Goal: Task Accomplishment & Management: Manage account settings

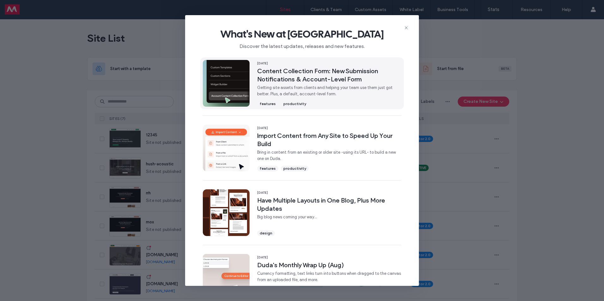
click at [316, 77] on span "Content Collection Form: New Submission Notifications & Account-Level Form" at bounding box center [329, 75] width 144 height 16
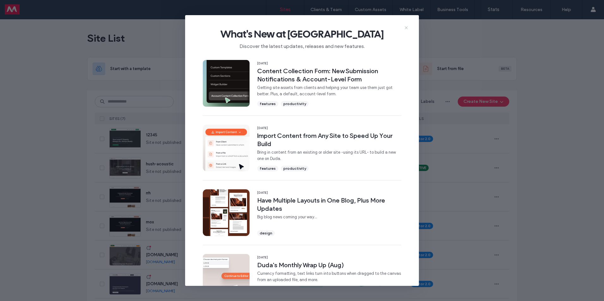
click at [405, 27] on icon at bounding box center [406, 27] width 5 height 5
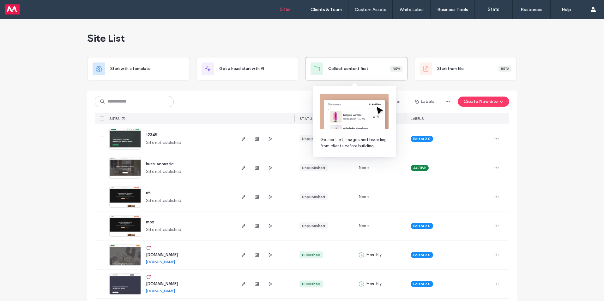
click at [349, 64] on div "Collect content first New" at bounding box center [357, 69] width 92 height 13
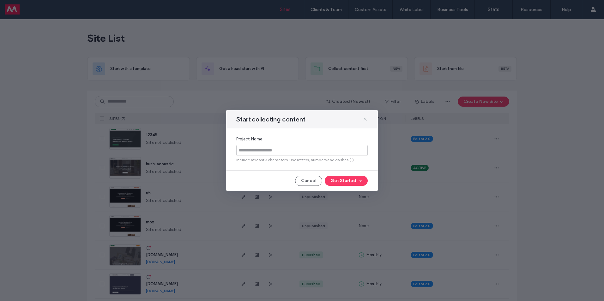
click at [365, 118] on icon at bounding box center [365, 119] width 5 height 5
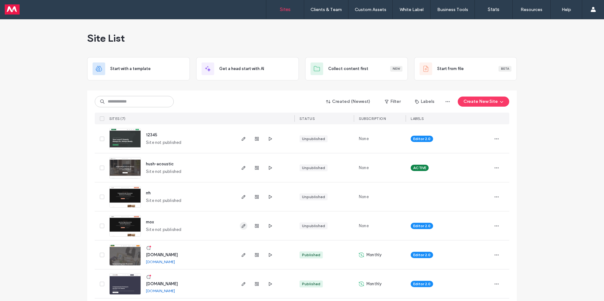
click at [241, 226] on icon "button" at bounding box center [243, 226] width 5 height 5
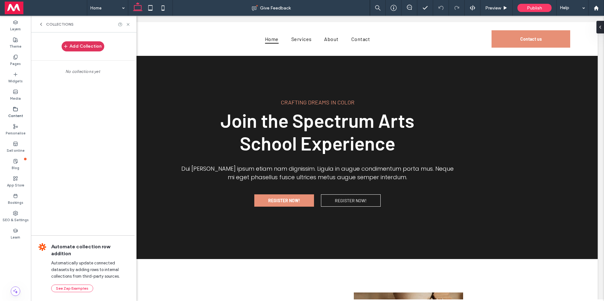
click at [82, 47] on button "Add Collection" at bounding box center [83, 46] width 43 height 10
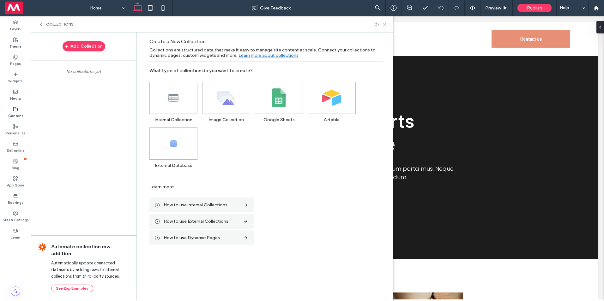
click at [385, 24] on icon at bounding box center [384, 24] width 5 height 5
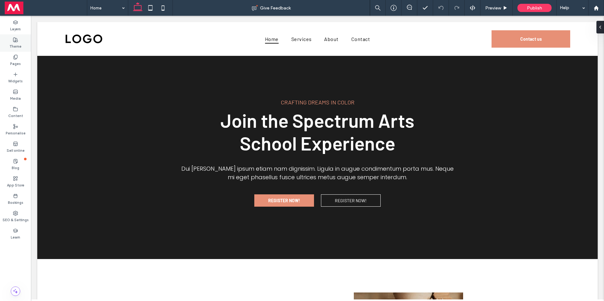
click at [16, 45] on label "Theme" at bounding box center [15, 45] width 12 height 7
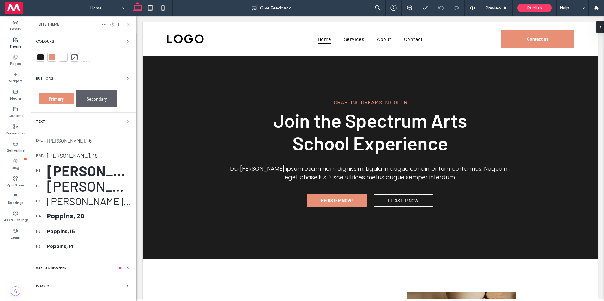
click at [16, 45] on label "Theme" at bounding box center [15, 45] width 12 height 7
click at [598, 9] on icon at bounding box center [596, 7] width 5 height 5
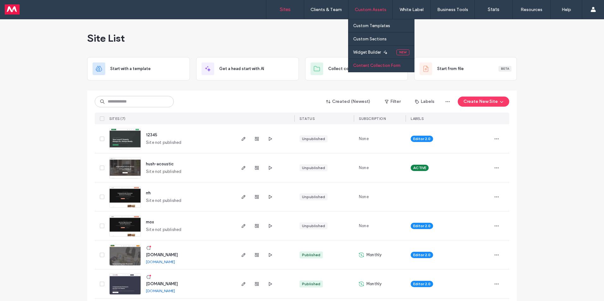
click at [382, 65] on label "Content Collection Form" at bounding box center [376, 65] width 47 height 5
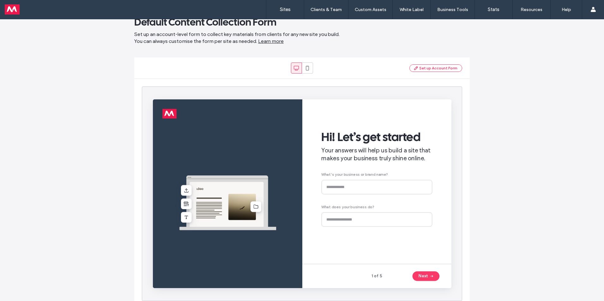
scroll to position [24, 0]
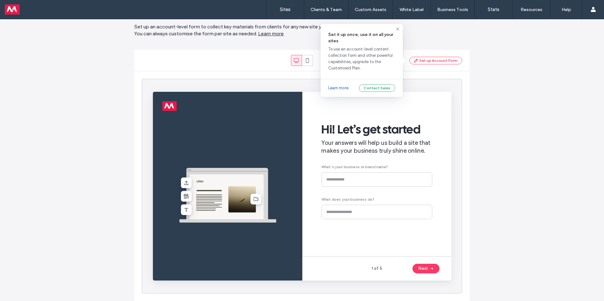
click at [441, 63] on div "Set up Account Form" at bounding box center [435, 61] width 53 height 8
click at [394, 33] on span "Set up an account-level form to collect key materials from clients for any new …" at bounding box center [302, 30] width 336 height 14
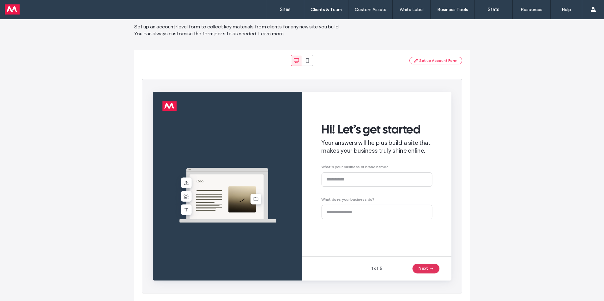
click at [441, 276] on button "Next" at bounding box center [440, 278] width 28 height 10
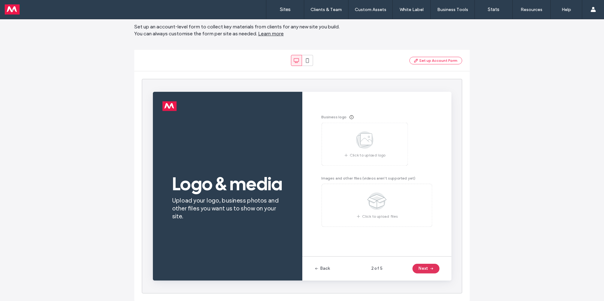
click at [441, 276] on button "Next" at bounding box center [440, 278] width 28 height 10
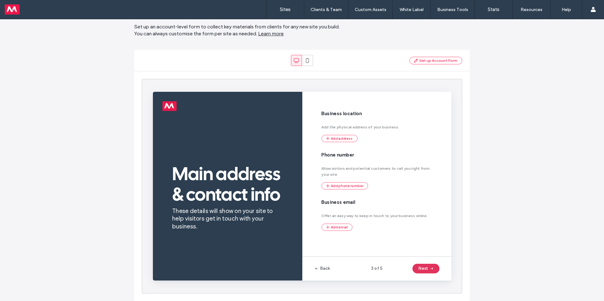
click at [441, 276] on button "Next" at bounding box center [440, 278] width 28 height 10
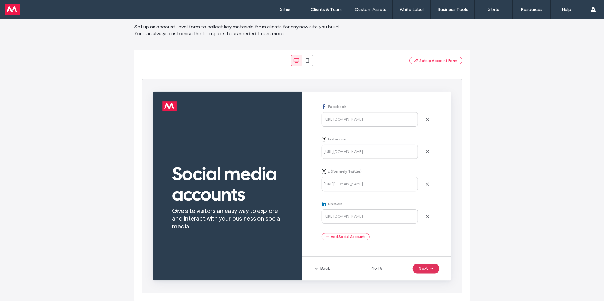
click at [441, 276] on button "Next" at bounding box center [440, 278] width 28 height 10
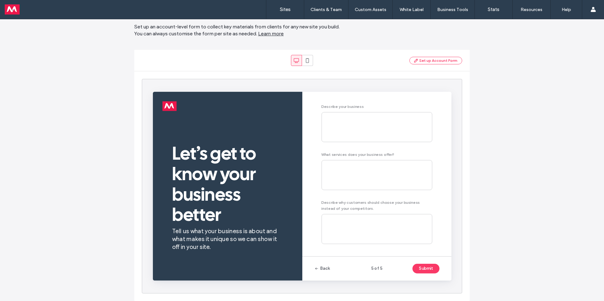
click at [441, 276] on button "Submit" at bounding box center [440, 278] width 28 height 10
click at [330, 278] on button "Back" at bounding box center [331, 278] width 17 height 10
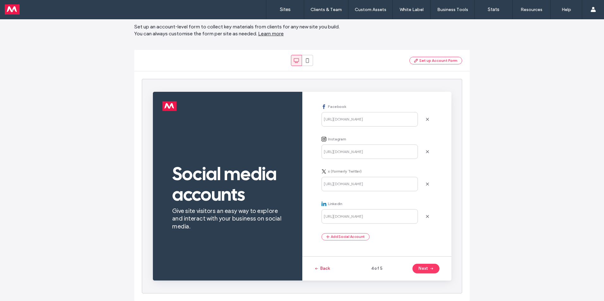
click at [330, 278] on button "Back" at bounding box center [331, 278] width 17 height 10
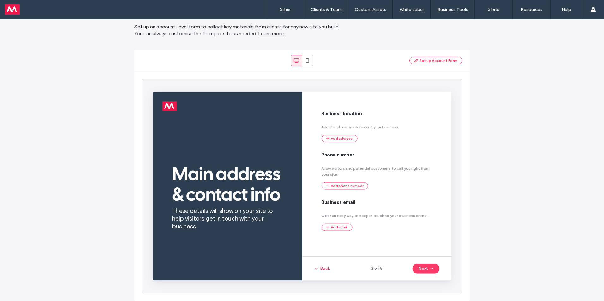
click at [330, 278] on button "Back" at bounding box center [331, 278] width 17 height 10
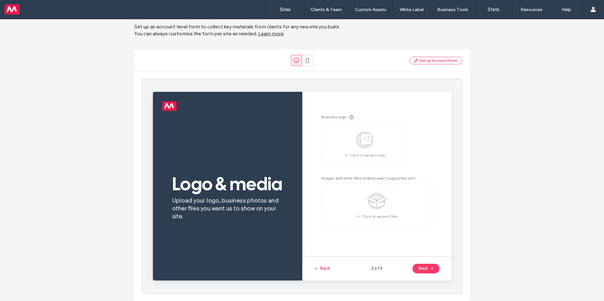
click at [330, 278] on button "Back" at bounding box center [331, 278] width 17 height 10
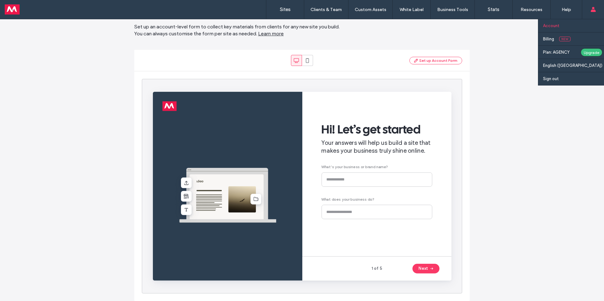
click at [554, 23] on label "Account" at bounding box center [551, 25] width 16 height 5
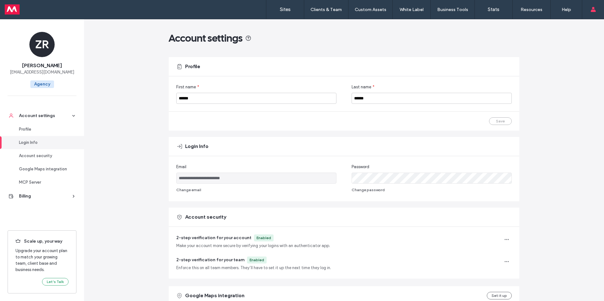
scroll to position [200, 0]
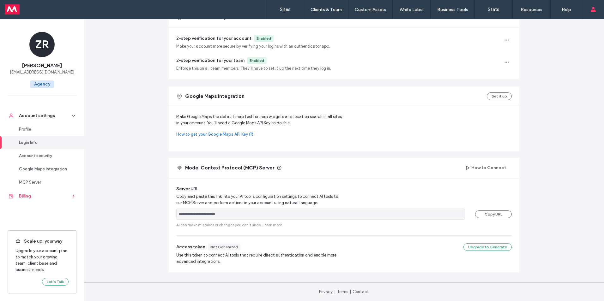
click at [32, 198] on div "Billing" at bounding box center [45, 196] width 52 height 6
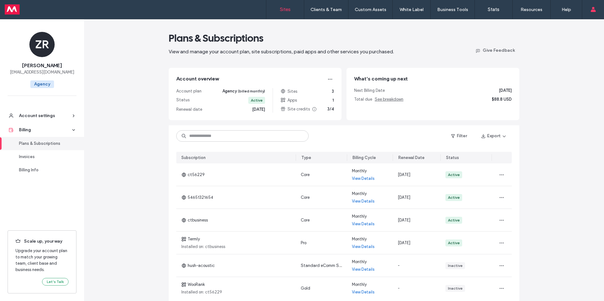
click at [287, 9] on label "Sites" at bounding box center [285, 10] width 11 height 6
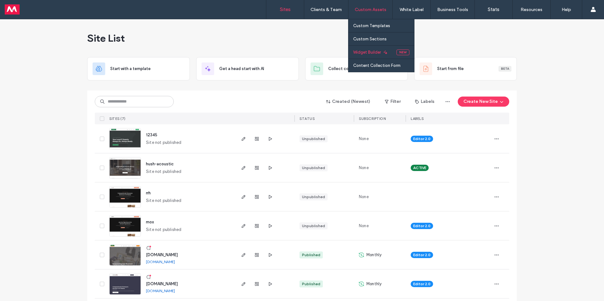
click at [369, 51] on label "Widget Builder" at bounding box center [367, 52] width 28 height 5
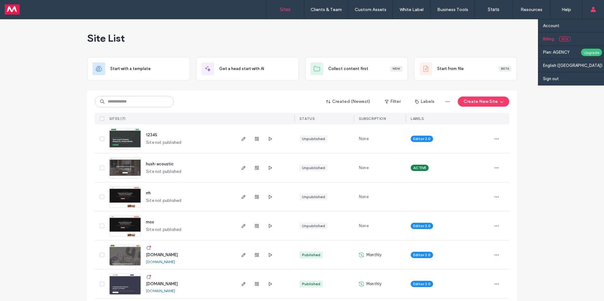
click at [552, 39] on label "Billing" at bounding box center [548, 39] width 11 height 5
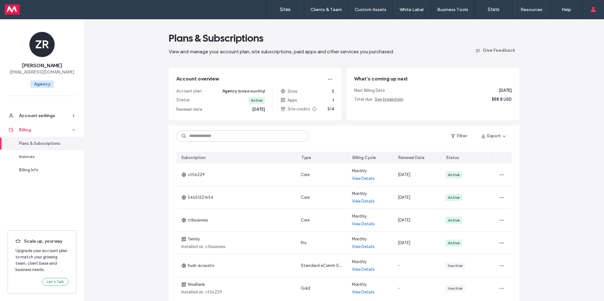
click at [24, 126] on link "Billing" at bounding box center [42, 130] width 84 height 14
click at [58, 142] on div "Plans & Subscriptions" at bounding box center [45, 144] width 52 height 6
click at [29, 154] on div "Invoices" at bounding box center [45, 157] width 52 height 6
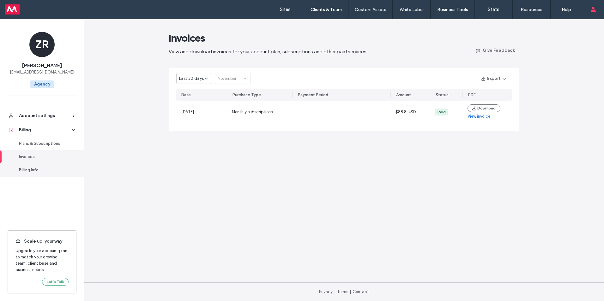
click at [27, 173] on div "Billing Info" at bounding box center [45, 170] width 52 height 6
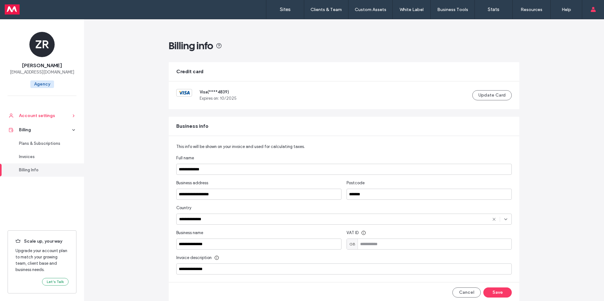
click at [37, 118] on div "Account settings" at bounding box center [45, 116] width 52 height 6
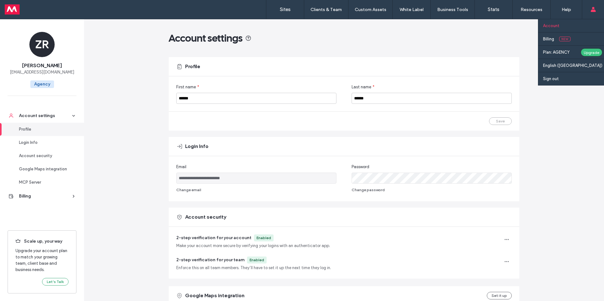
click at [592, 10] on use at bounding box center [593, 9] width 5 height 5
click at [591, 51] on div "Upgrade" at bounding box center [592, 52] width 22 height 8
